Goal: Task Accomplishment & Management: Complete application form

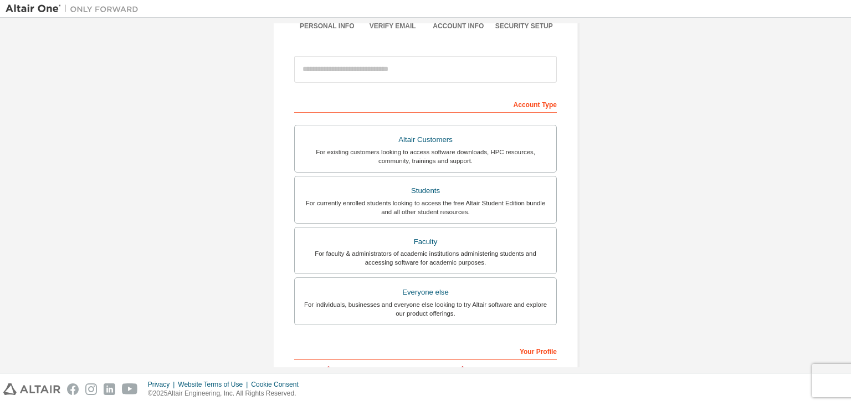
scroll to position [111, 0]
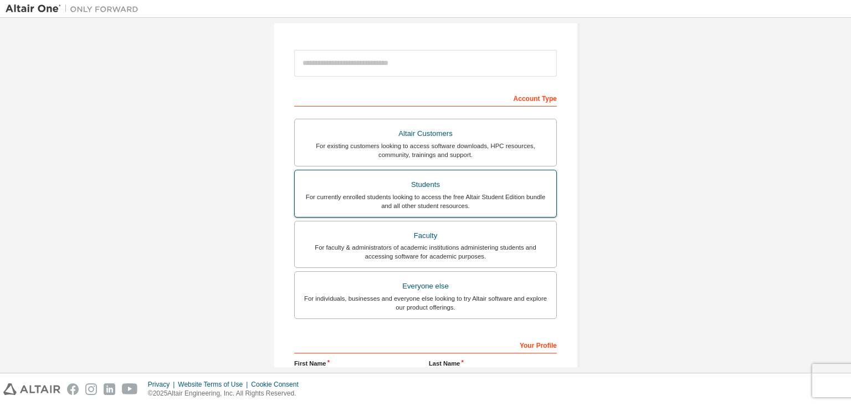
click at [423, 187] on div "Students" at bounding box center [426, 185] width 248 height 16
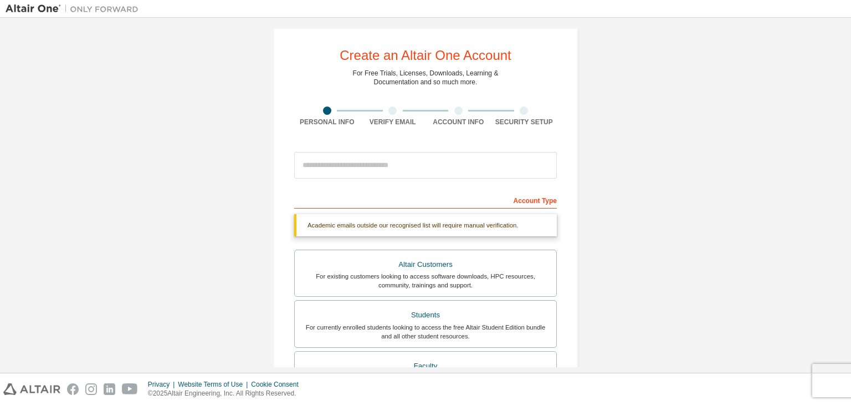
scroll to position [0, 0]
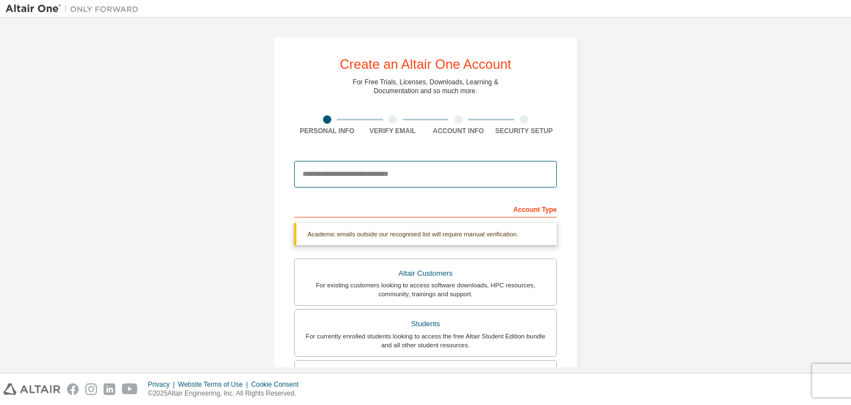
click at [338, 177] on input "email" at bounding box center [425, 174] width 263 height 27
type input "**********"
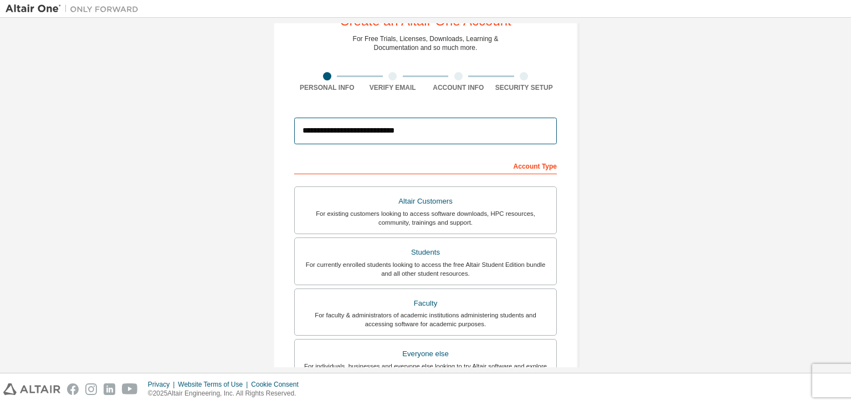
scroll to position [241, 0]
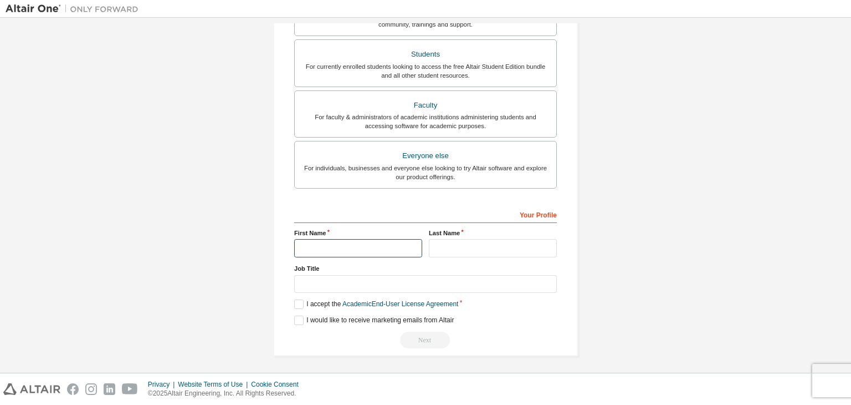
click at [333, 250] on input "text" at bounding box center [358, 248] width 128 height 18
type input "**********"
click at [461, 240] on input "text" at bounding box center [493, 248] width 128 height 18
type input "*"
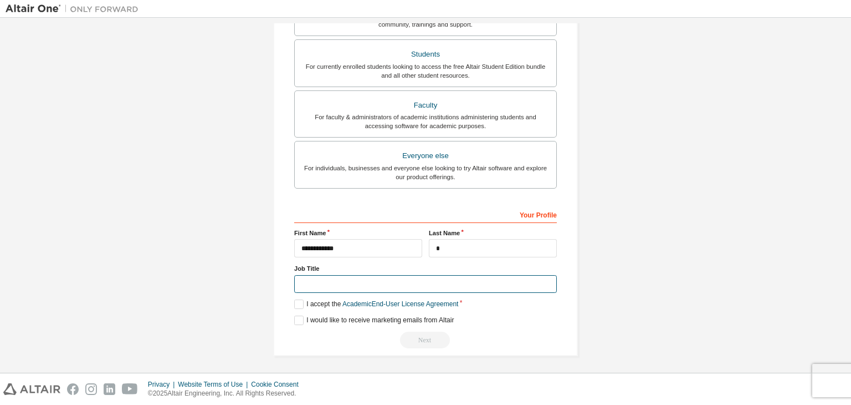
click at [327, 281] on input "text" at bounding box center [425, 284] width 263 height 18
type input "*******"
click at [300, 299] on label "I accept the Academic End-User License Agreement" at bounding box center [376, 303] width 164 height 9
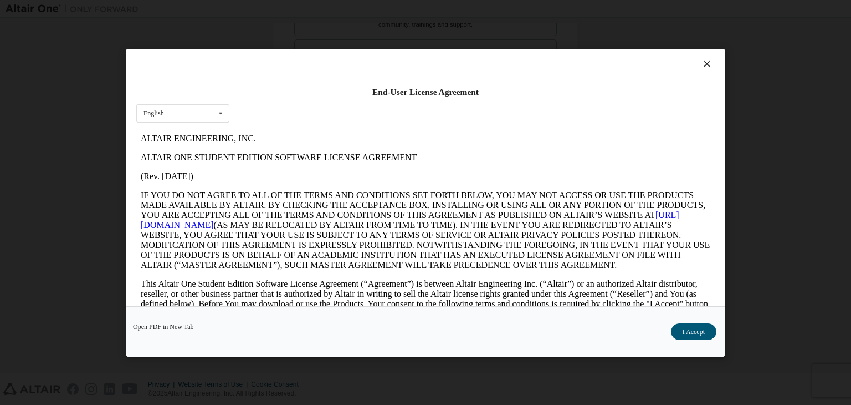
scroll to position [0, 0]
click at [681, 331] on button "I Accept" at bounding box center [693, 331] width 45 height 17
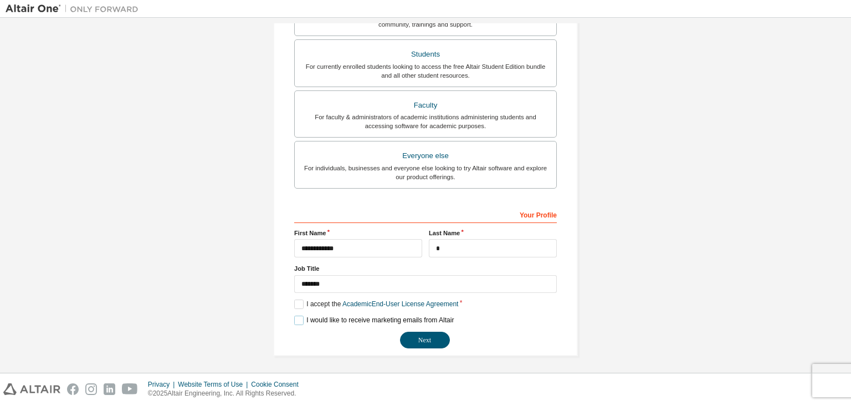
click at [294, 319] on label "I would like to receive marketing emails from Altair" at bounding box center [374, 319] width 160 height 9
click at [416, 342] on button "Next" at bounding box center [425, 339] width 50 height 17
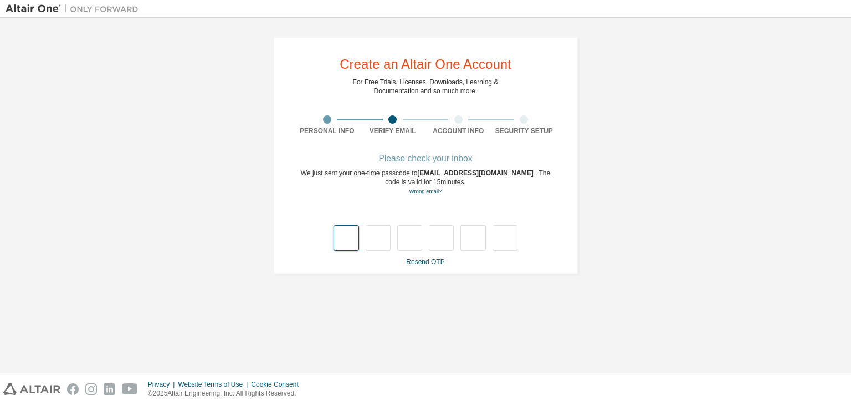
type input "*"
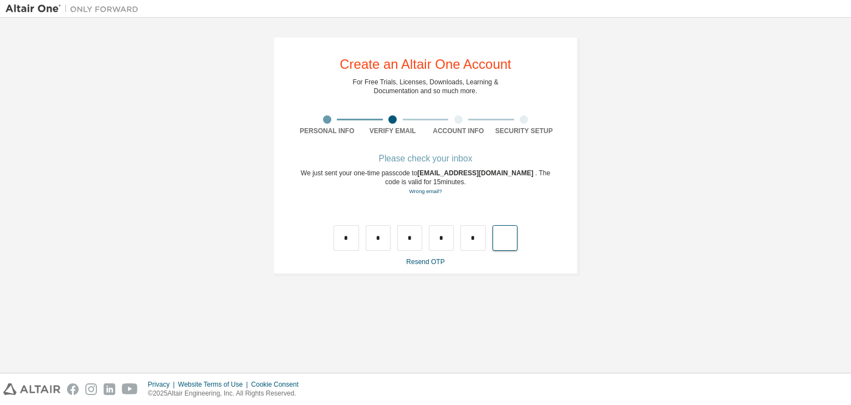
type input "*"
